Goal: Task Accomplishment & Management: Use online tool/utility

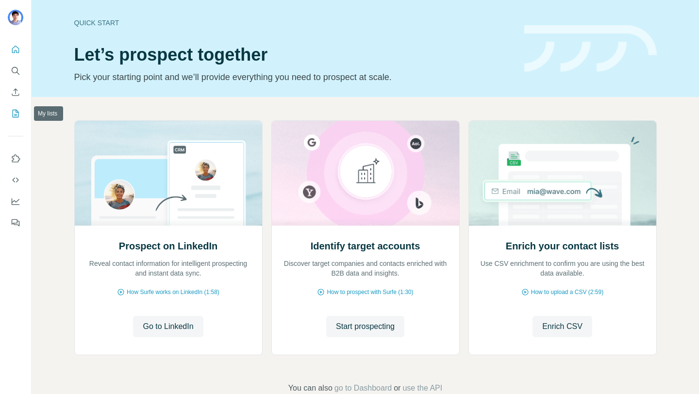
click at [15, 112] on icon "My lists" at bounding box center [16, 114] width 10 height 10
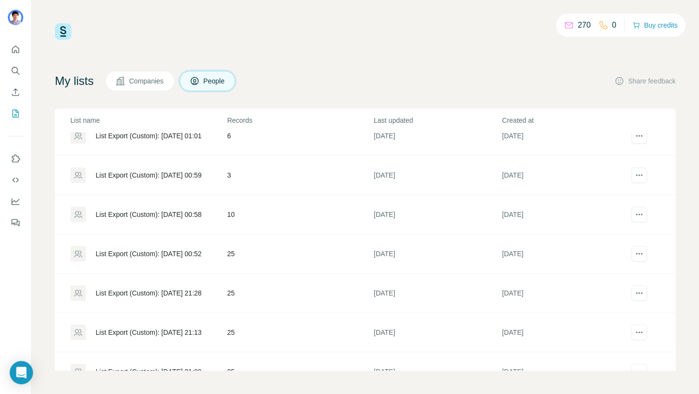
scroll to position [430, 0]
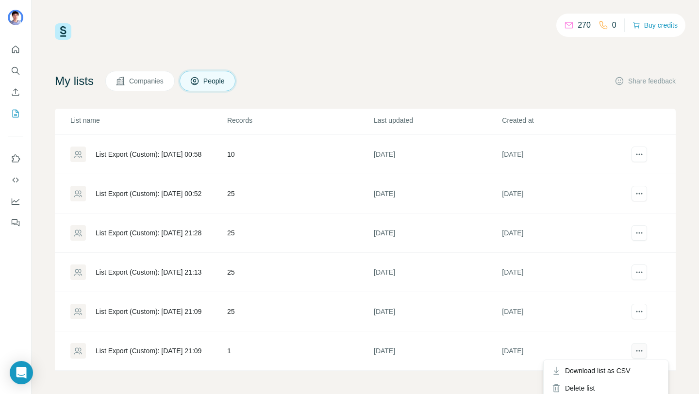
click at [643, 353] on icon "actions" at bounding box center [639, 351] width 10 height 10
click at [229, 315] on td "25" at bounding box center [300, 311] width 147 height 39
click at [183, 316] on div "List Export (Custom): [DATE] 21:09" at bounding box center [148, 312] width 156 height 16
click at [192, 310] on div "270 0 Buy credits My lists Companies People Share feedback List name Records La…" at bounding box center [365, 197] width 667 height 394
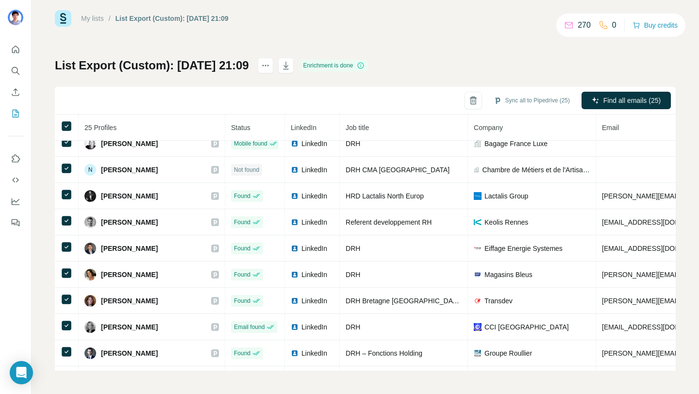
scroll to position [425, 0]
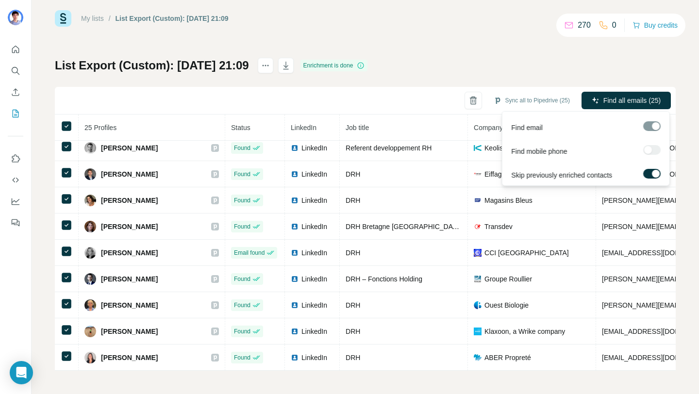
click at [608, 99] on span "Find all emails (25)" at bounding box center [631, 101] width 57 height 10
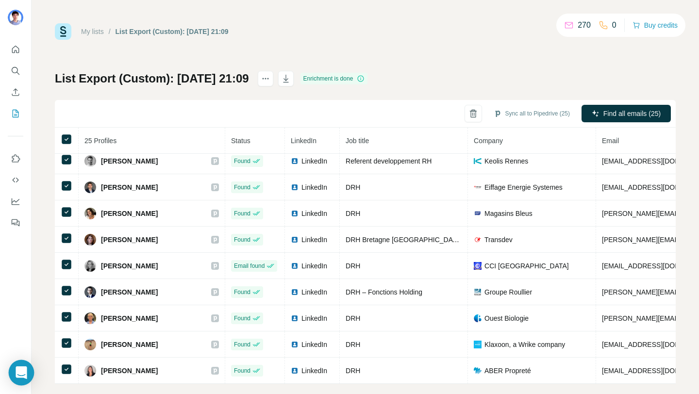
click at [23, 370] on icon "Open Intercom Messenger" at bounding box center [21, 372] width 11 height 13
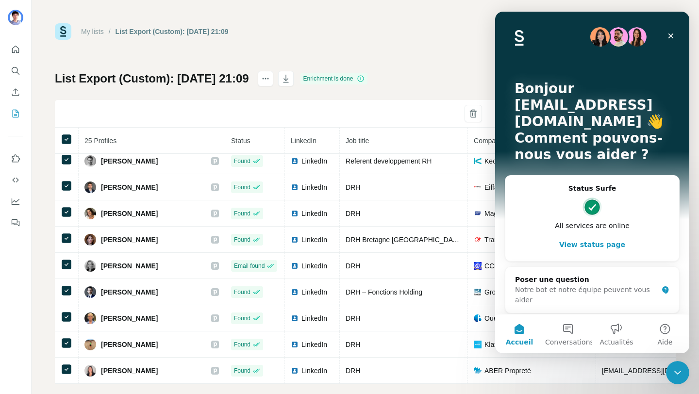
scroll to position [0, 0]
click at [672, 38] on icon "Fermer" at bounding box center [671, 36] width 8 height 8
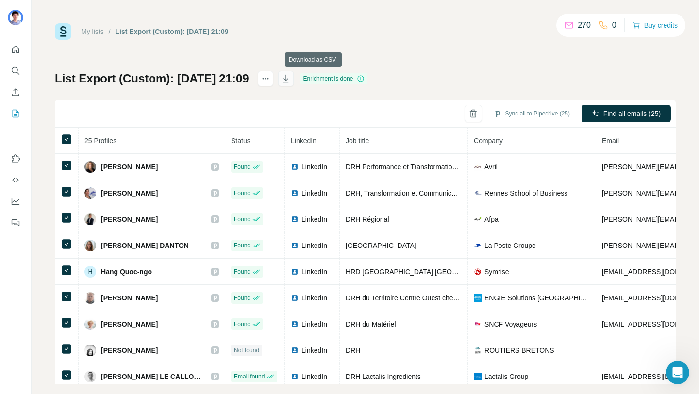
click at [291, 79] on icon "button" at bounding box center [286, 79] width 10 height 10
click at [288, 82] on icon "button" at bounding box center [285, 79] width 5 height 8
click at [12, 112] on icon "My lists" at bounding box center [16, 114] width 10 height 10
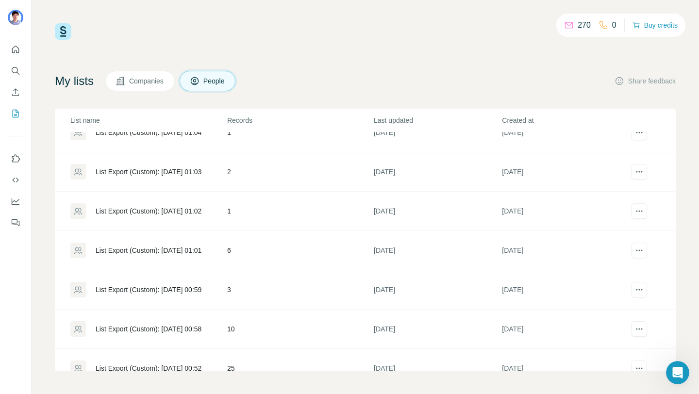
scroll to position [430, 0]
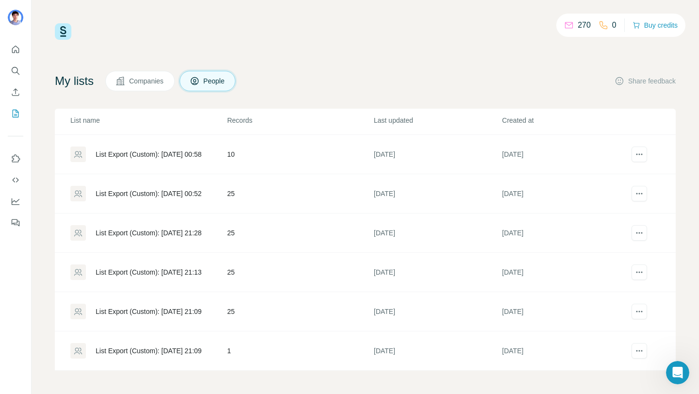
click at [191, 310] on div "List Export (Custom): [DATE] 21:09" at bounding box center [149, 312] width 106 height 10
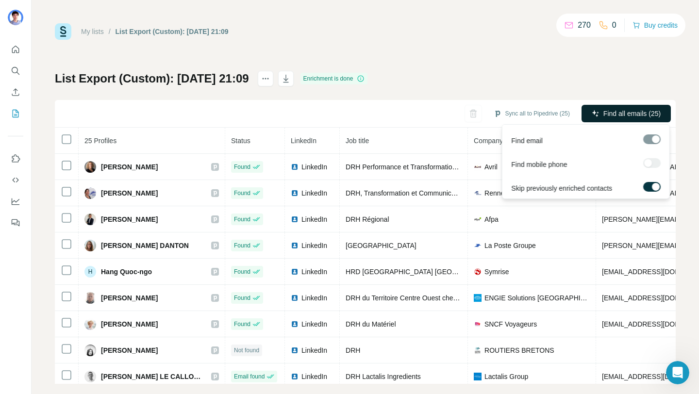
click at [621, 112] on span "Find all emails (25)" at bounding box center [631, 114] width 57 height 10
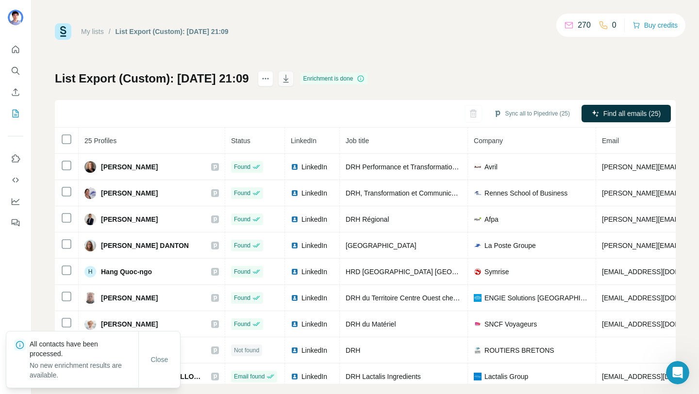
click at [291, 83] on icon "button" at bounding box center [286, 79] width 10 height 10
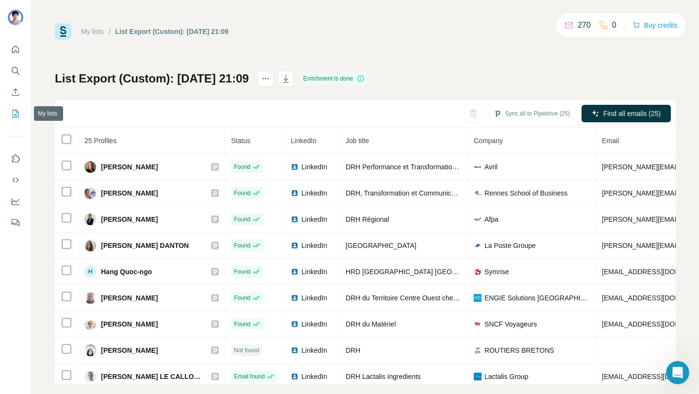
click at [18, 111] on icon "My lists" at bounding box center [16, 114] width 10 height 10
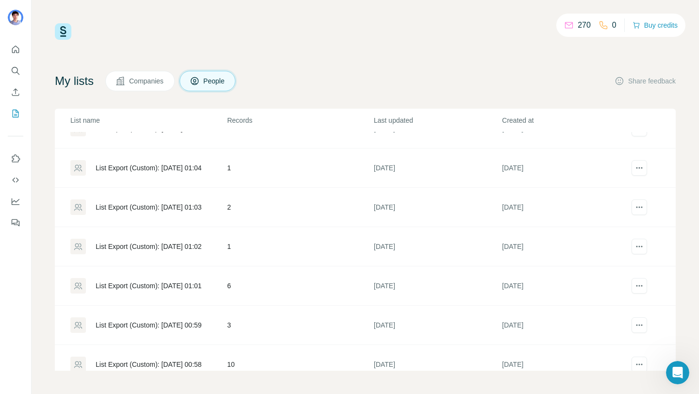
scroll to position [396, 0]
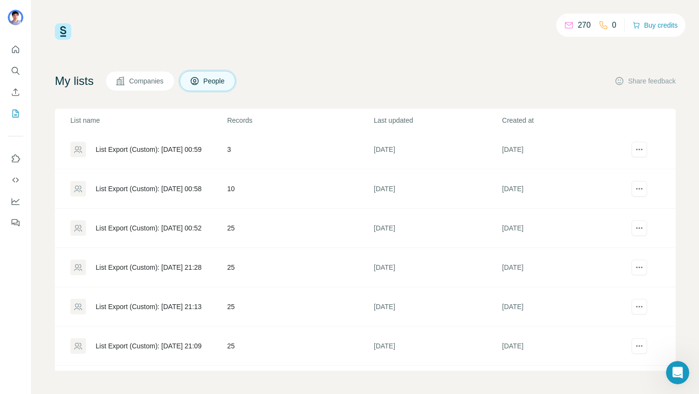
click at [176, 266] on div "List Export (Custom): [DATE] 21:28" at bounding box center [149, 268] width 106 height 10
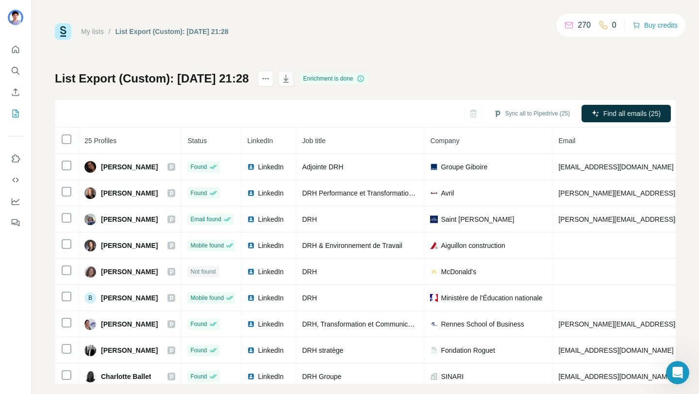
click at [291, 78] on icon "button" at bounding box center [286, 79] width 10 height 10
click at [18, 118] on button "My lists" at bounding box center [16, 113] width 16 height 17
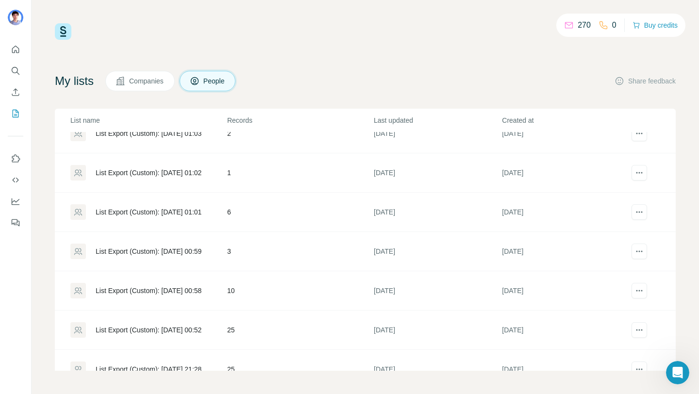
scroll to position [430, 0]
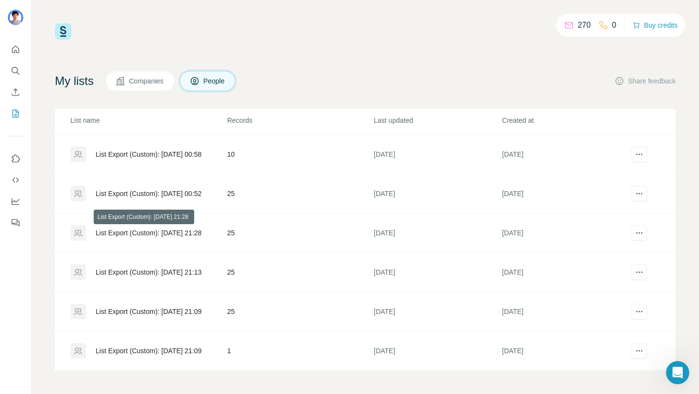
click at [195, 231] on div "List Export (Custom): [DATE] 21:28" at bounding box center [149, 233] width 106 height 10
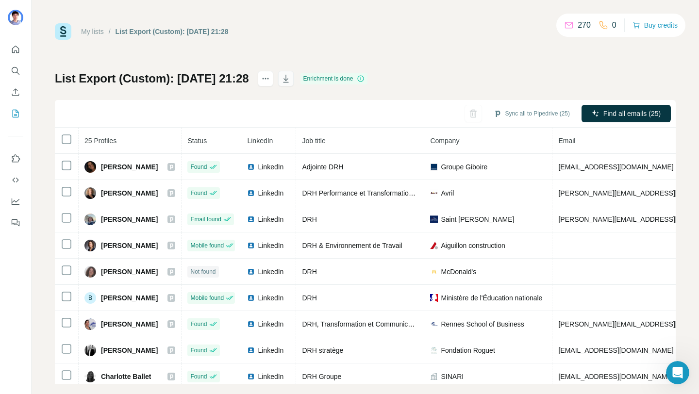
click at [294, 84] on button "button" at bounding box center [286, 79] width 16 height 16
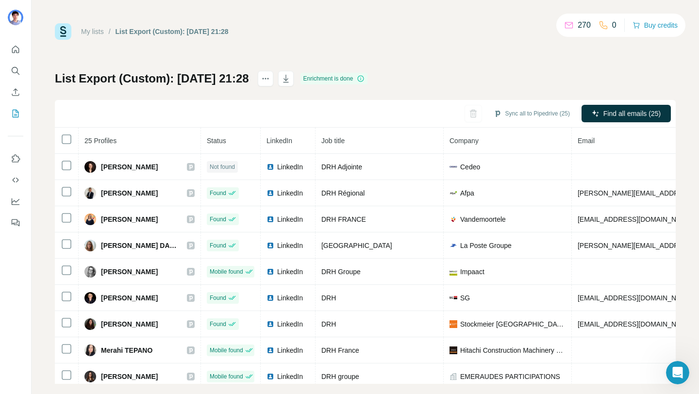
scroll to position [294, 0]
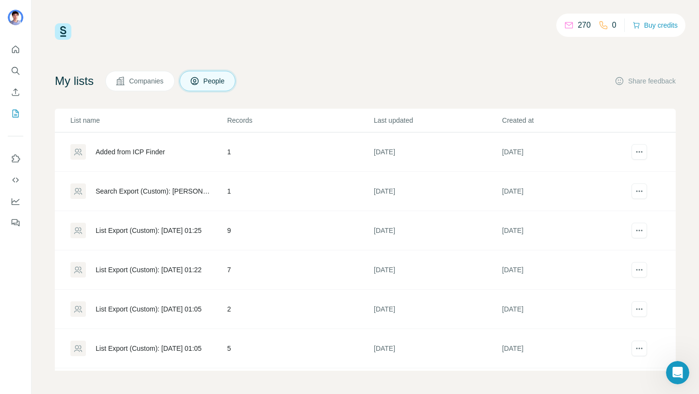
scroll to position [430, 0]
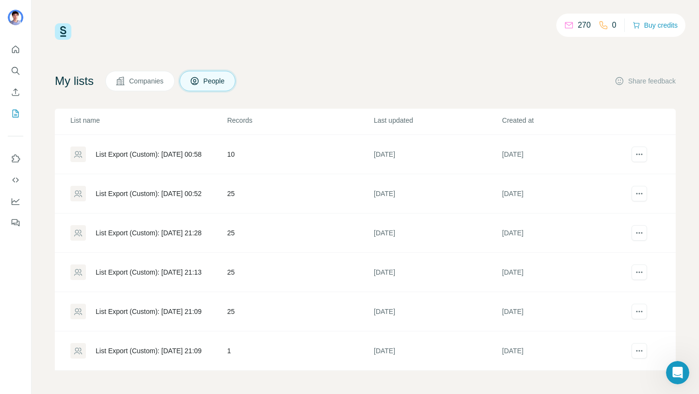
click at [181, 269] on div "List Export (Custom): [DATE] 21:13" at bounding box center [149, 272] width 106 height 10
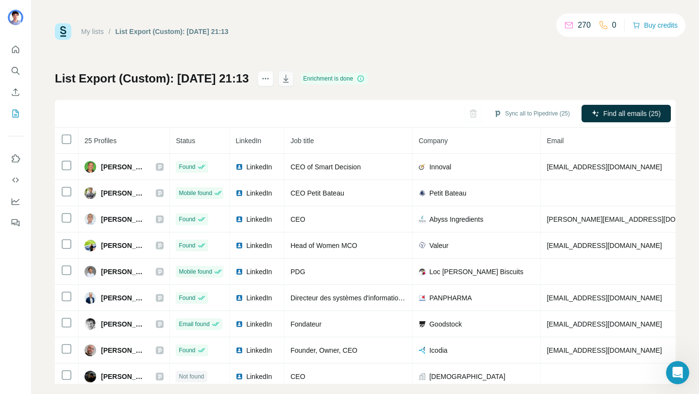
click at [291, 80] on icon "button" at bounding box center [286, 79] width 10 height 10
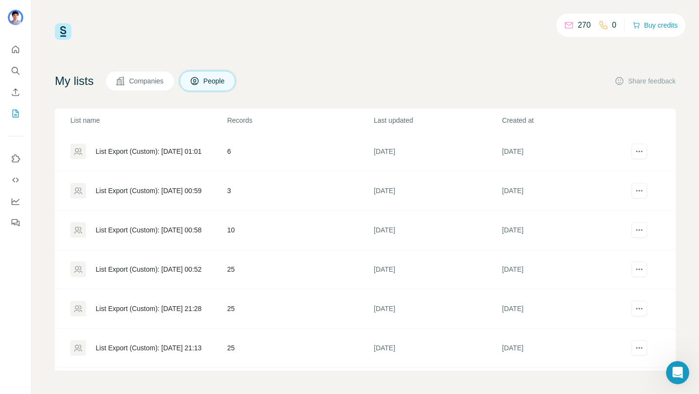
scroll to position [430, 0]
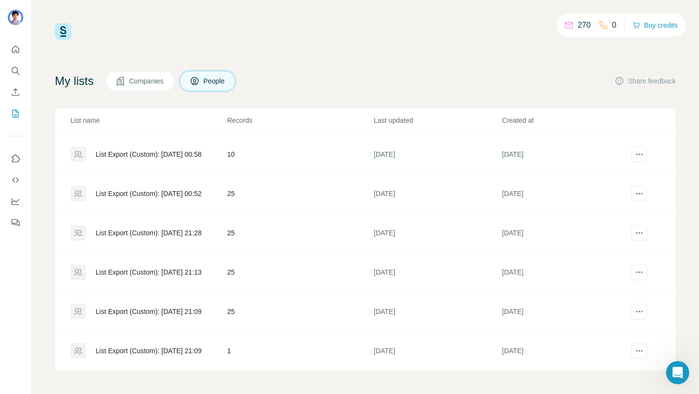
click at [192, 190] on div "List Export (Custom): [DATE] 00:52" at bounding box center [149, 194] width 106 height 10
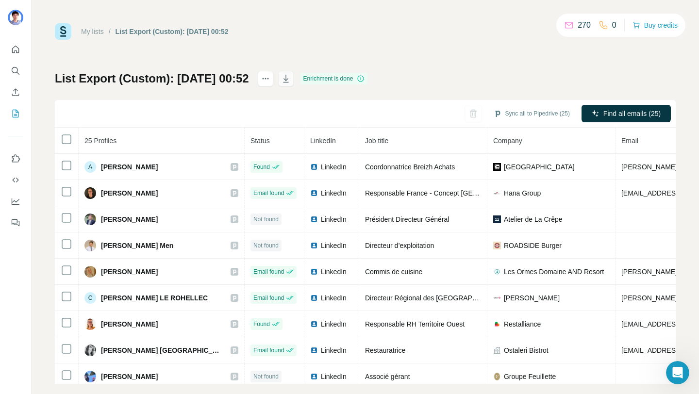
click at [291, 75] on icon "button" at bounding box center [286, 79] width 10 height 10
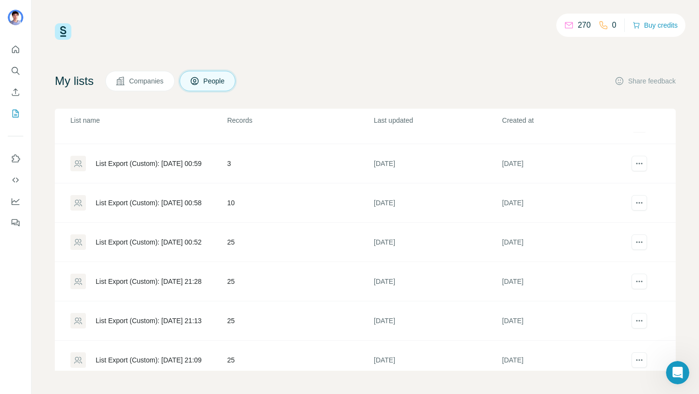
scroll to position [390, 0]
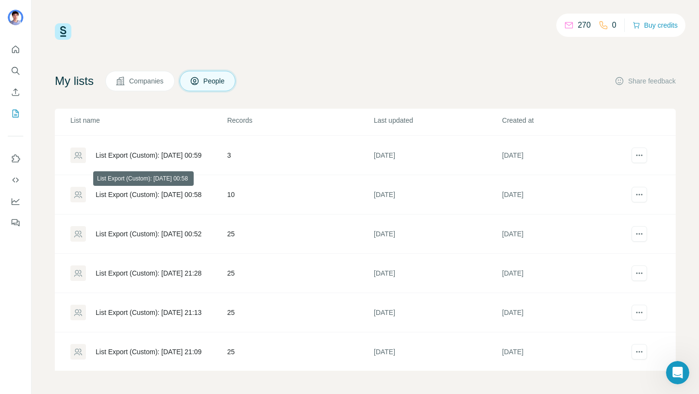
click at [192, 194] on div "List Export (Custom): [DATE] 00:58" at bounding box center [149, 195] width 106 height 10
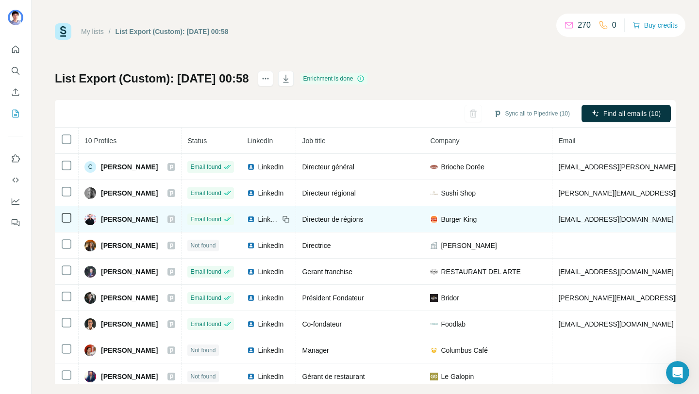
scroll to position [32, 0]
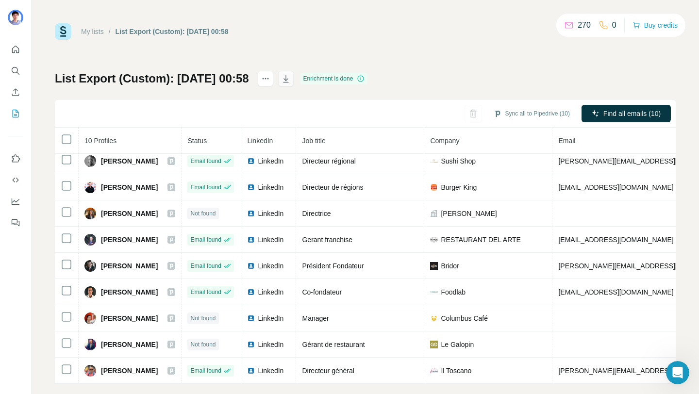
click at [288, 82] on icon "button" at bounding box center [285, 79] width 5 height 8
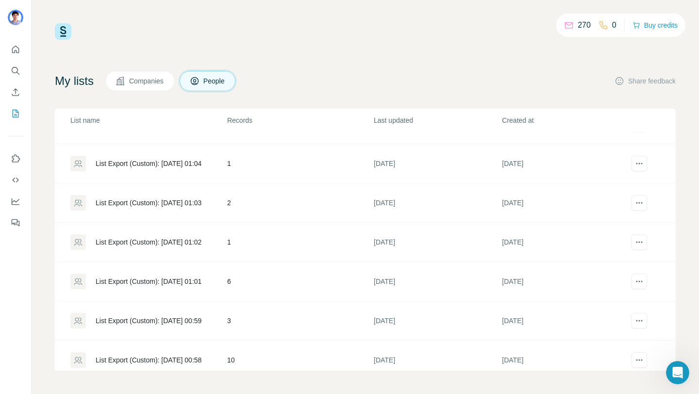
scroll to position [269, 0]
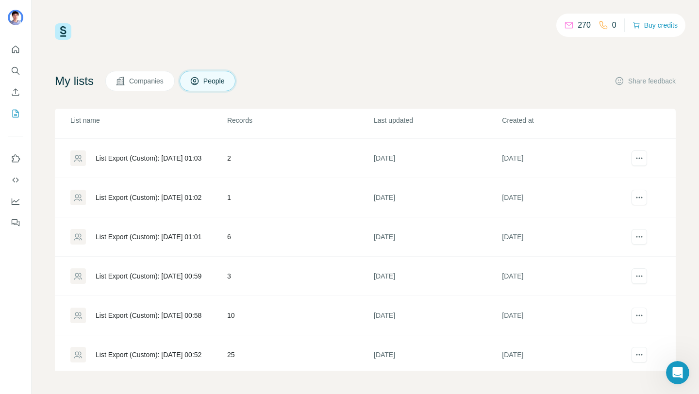
click at [186, 277] on div "List Export (Custom): [DATE] 00:59" at bounding box center [149, 276] width 106 height 10
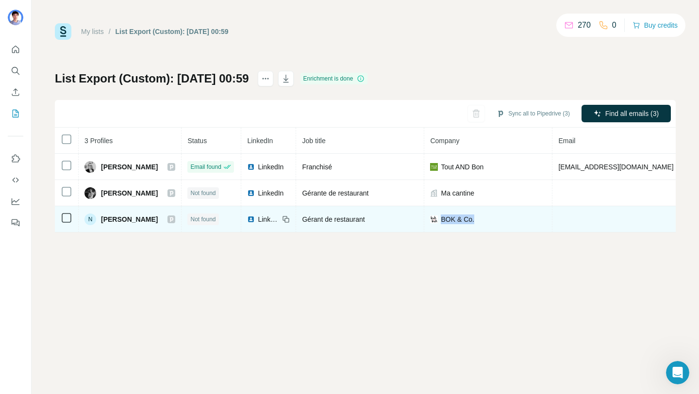
drag, startPoint x: 448, startPoint y: 219, endPoint x: 483, endPoint y: 221, distance: 35.0
click at [483, 221] on div "BOK & Co." at bounding box center [488, 219] width 116 height 10
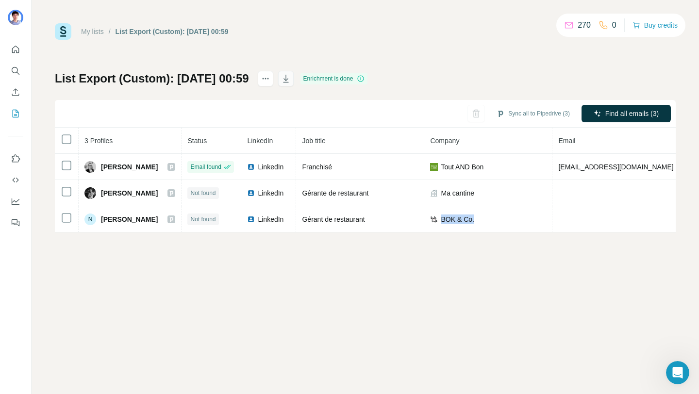
click at [294, 75] on button "button" at bounding box center [286, 79] width 16 height 16
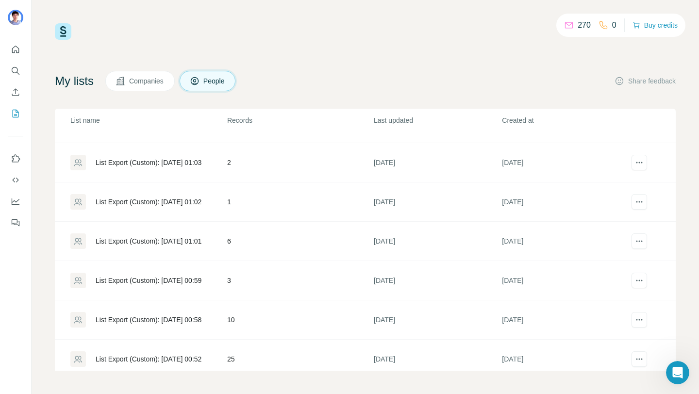
scroll to position [264, 0]
click at [183, 240] on div "List Export (Custom): [DATE] 01:01" at bounding box center [149, 242] width 106 height 10
